Goal: Transaction & Acquisition: Purchase product/service

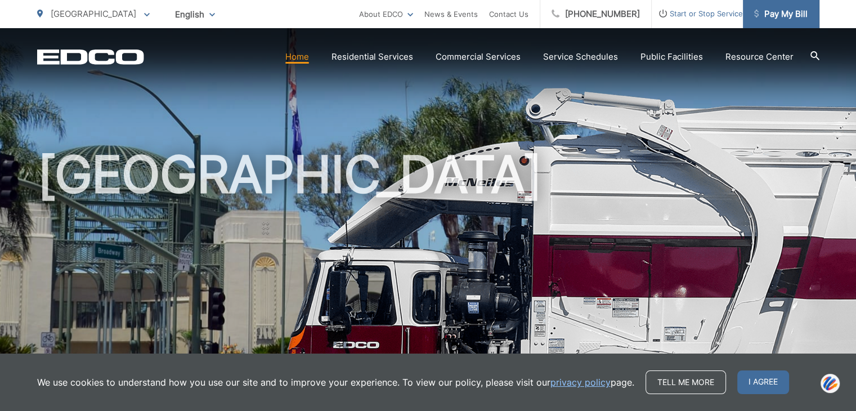
click at [782, 14] on span "Pay My Bill" at bounding box center [780, 14] width 53 height 14
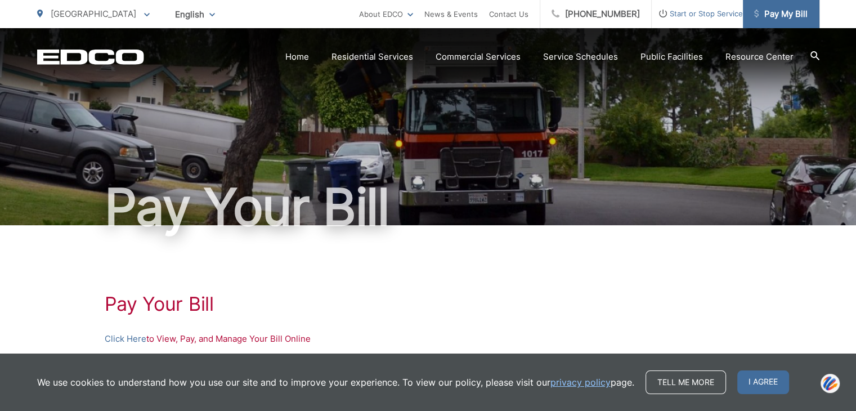
click at [792, 19] on span "Pay My Bill" at bounding box center [780, 14] width 53 height 14
click at [127, 338] on link "Click Here" at bounding box center [126, 339] width 42 height 14
